Goal: Browse casually: Explore the website without a specific task or goal

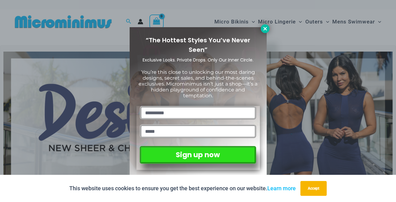
click at [264, 27] on icon at bounding box center [265, 29] width 6 height 6
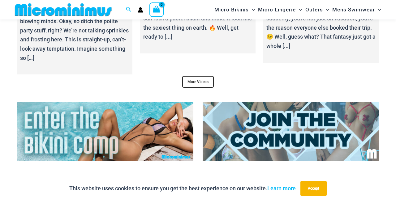
scroll to position [2288, 0]
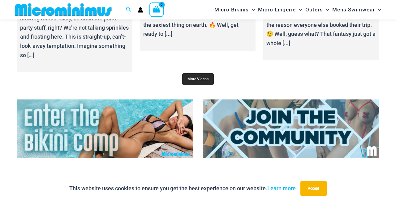
click at [193, 73] on link "More Videos" at bounding box center [198, 79] width 32 height 12
click at [264, 132] on img at bounding box center [291, 129] width 176 height 59
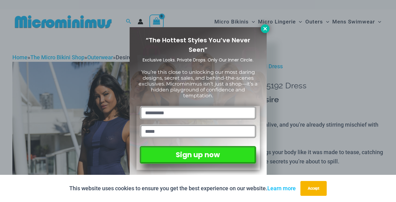
click at [264, 30] on icon at bounding box center [264, 28] width 3 height 3
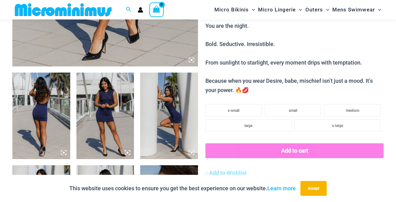
scroll to position [265, 0]
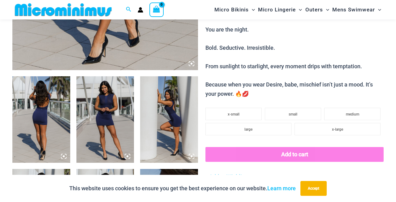
click at [50, 95] on img at bounding box center [41, 119] width 58 height 87
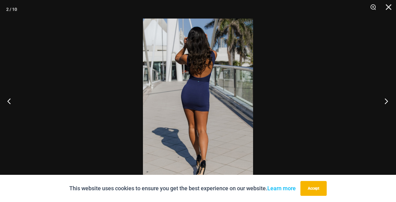
click at [383, 101] on button "Next" at bounding box center [384, 101] width 23 height 31
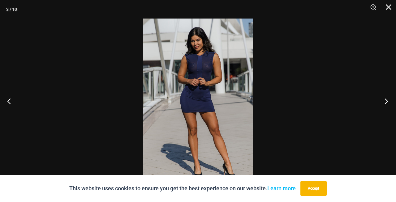
click at [383, 101] on button "Next" at bounding box center [384, 101] width 23 height 31
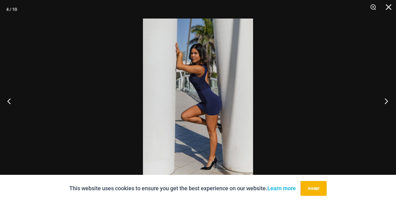
click at [383, 101] on button "Next" at bounding box center [384, 101] width 23 height 31
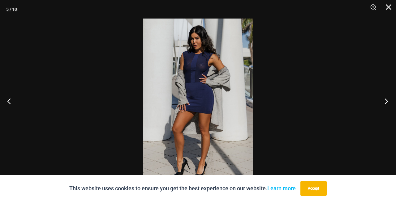
click at [383, 101] on button "Next" at bounding box center [384, 101] width 23 height 31
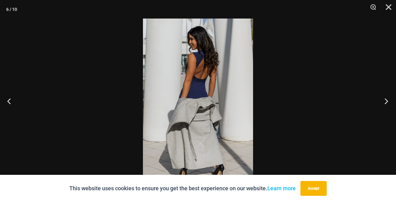
click at [383, 101] on button "Next" at bounding box center [384, 101] width 23 height 31
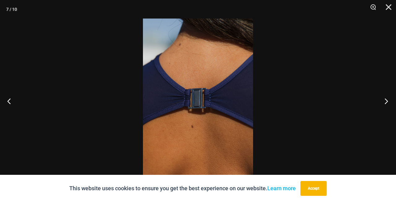
click at [383, 101] on button "Next" at bounding box center [384, 101] width 23 height 31
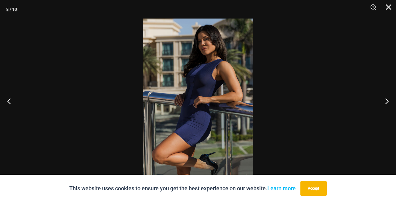
click at [211, 82] on img at bounding box center [198, 101] width 110 height 165
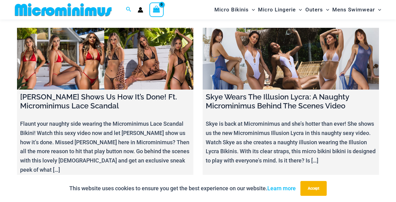
scroll to position [7269, 0]
